Goal: Information Seeking & Learning: Find specific fact

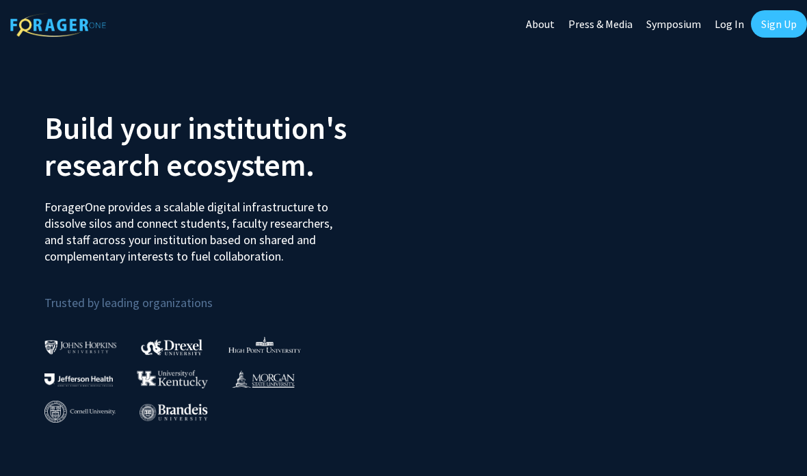
click at [730, 21] on link "Log In" at bounding box center [729, 24] width 43 height 48
select select
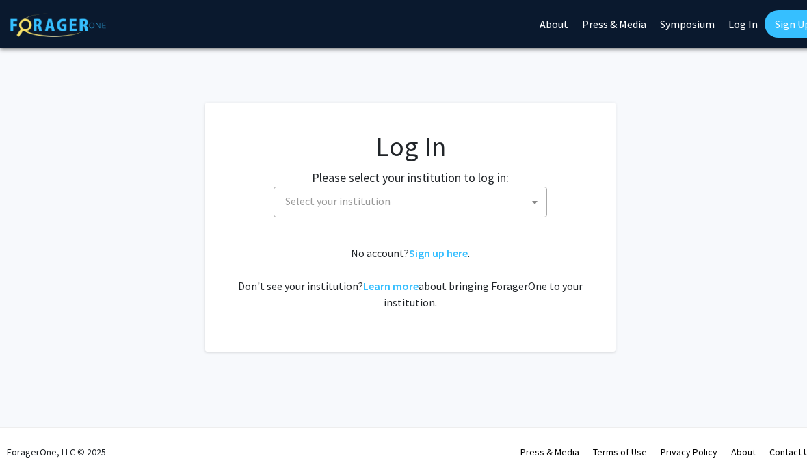
click at [501, 211] on span "Select your institution" at bounding box center [413, 201] width 267 height 28
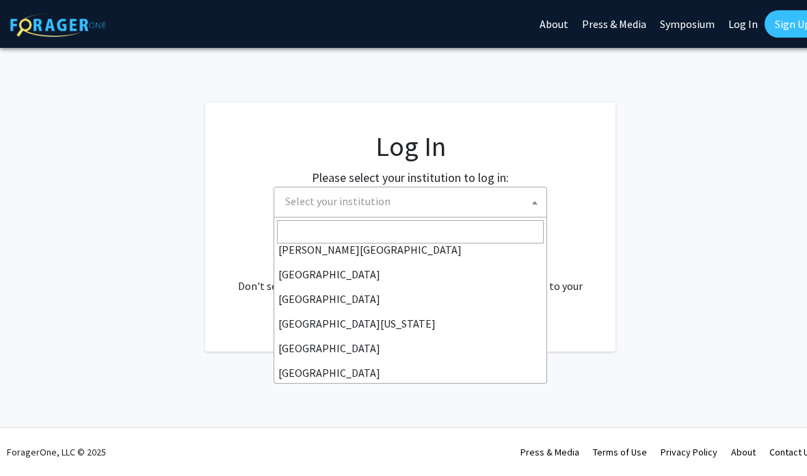
scroll to position [96, 0]
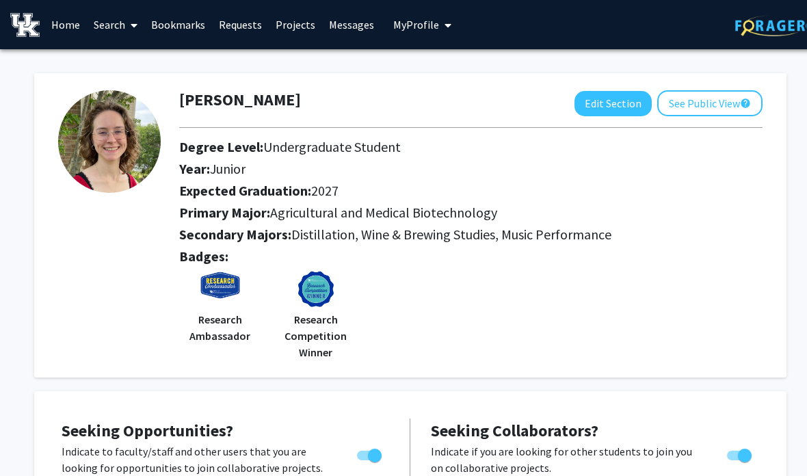
click at [297, 21] on link "Projects" at bounding box center [295, 25] width 53 height 48
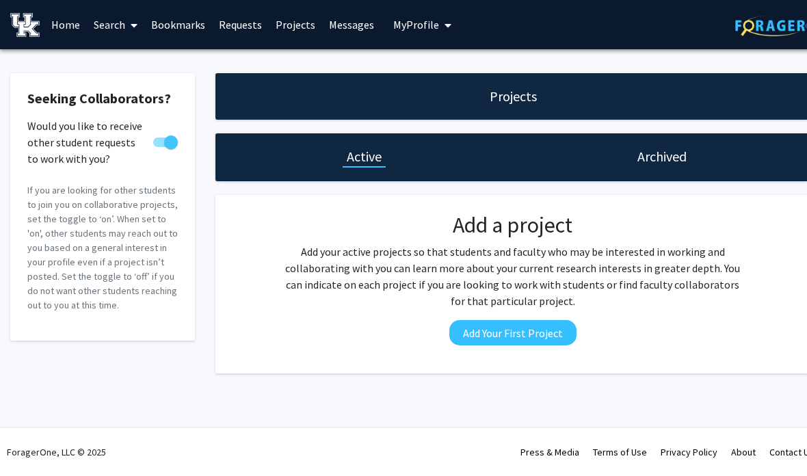
click at [668, 162] on h1 "Archived" at bounding box center [661, 156] width 49 height 19
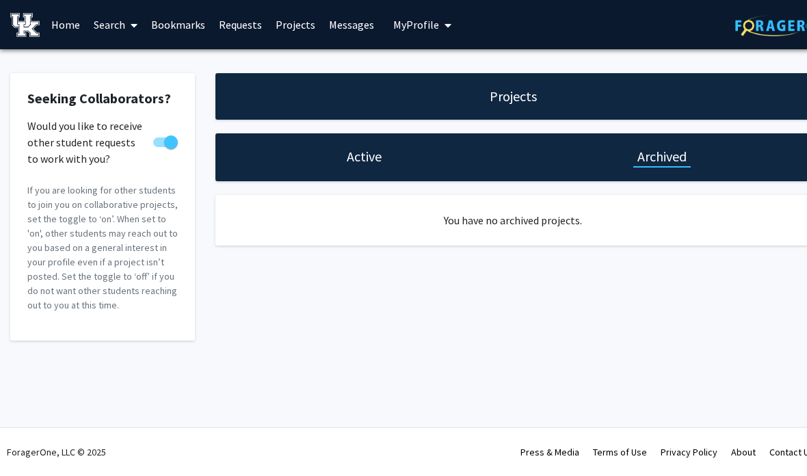
click at [381, 148] on h1 "Active" at bounding box center [364, 156] width 35 height 19
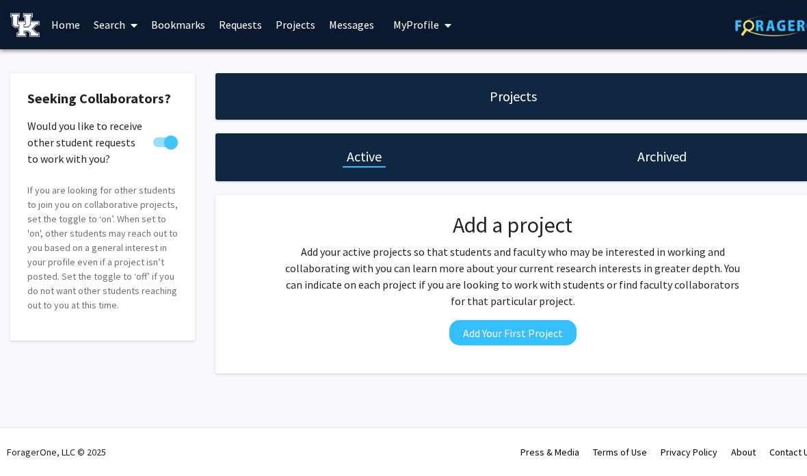
click at [66, 28] on link "Home" at bounding box center [65, 25] width 42 height 48
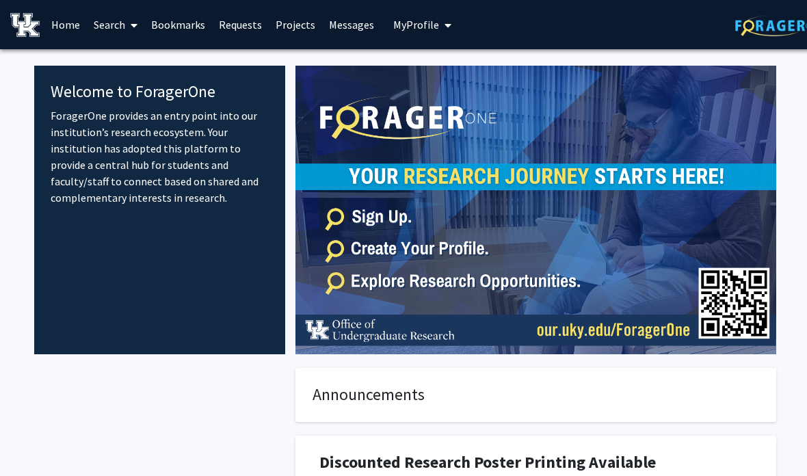
click at [108, 10] on link "Search" at bounding box center [115, 25] width 57 height 48
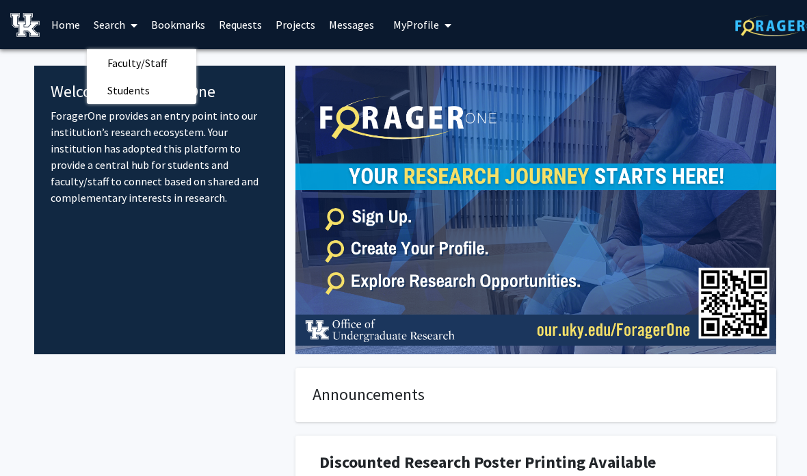
click at [161, 66] on span "Faculty/Staff" at bounding box center [137, 62] width 101 height 27
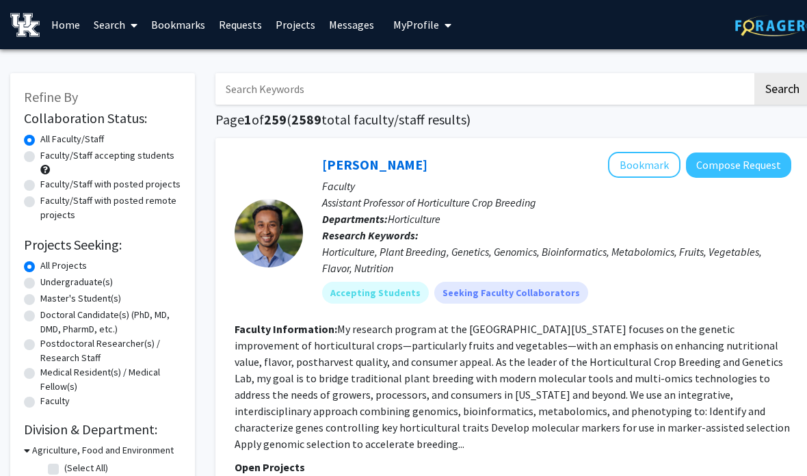
click at [538, 87] on input "Search Keywords" at bounding box center [483, 88] width 537 height 31
type input "C"
click at [782, 88] on button "Search" at bounding box center [782, 88] width 56 height 31
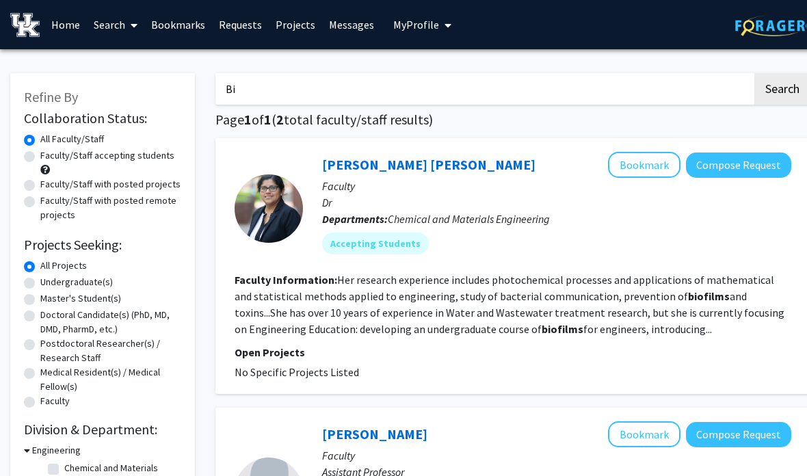
type input "B"
type input "Mechanical engineer"
click at [782, 88] on button "Search" at bounding box center [782, 88] width 56 height 31
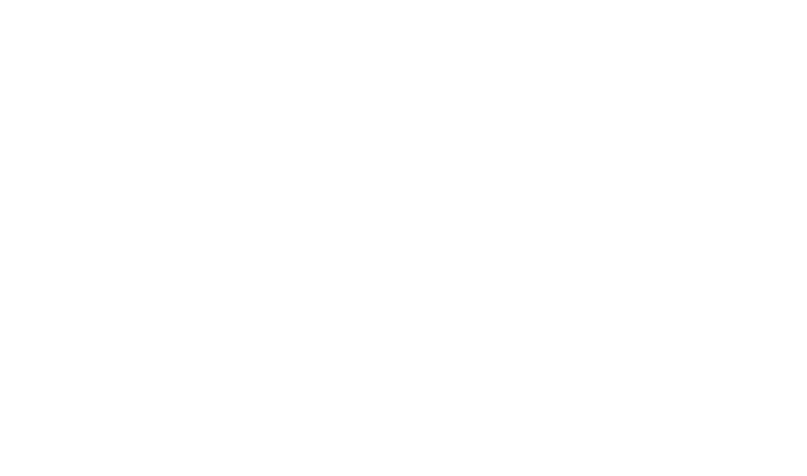
scroll to position [2205, 0]
